Goal: Use online tool/utility

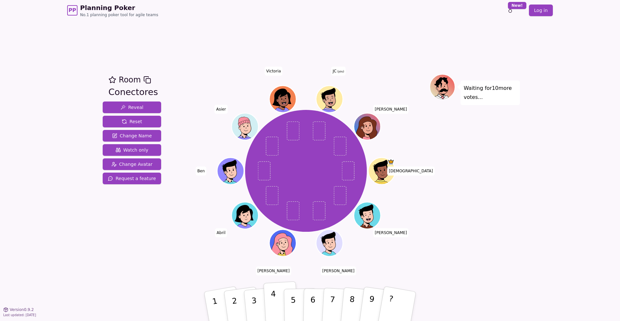
click at [266, 313] on button "4" at bounding box center [281, 306] width 35 height 50
click at [220, 306] on button "1" at bounding box center [223, 305] width 40 height 53
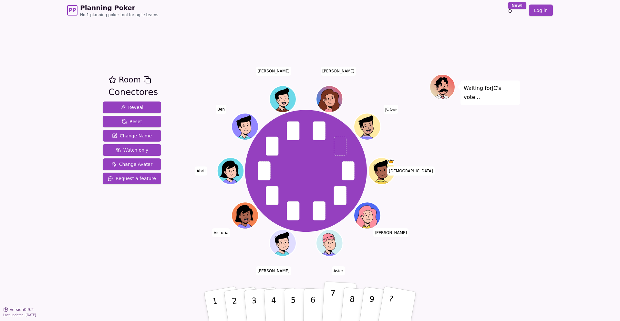
click at [325, 308] on button "7" at bounding box center [339, 306] width 35 height 50
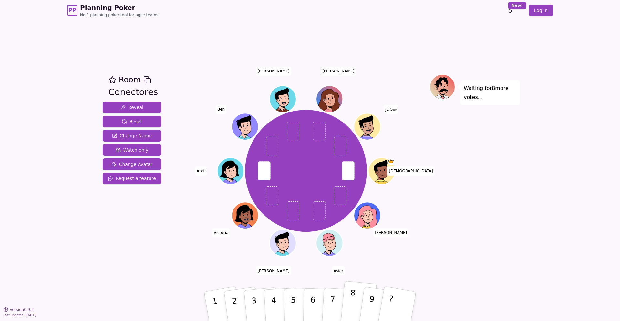
click at [347, 312] on button "8" at bounding box center [358, 306] width 37 height 51
